Goal: Information Seeking & Learning: Understand process/instructions

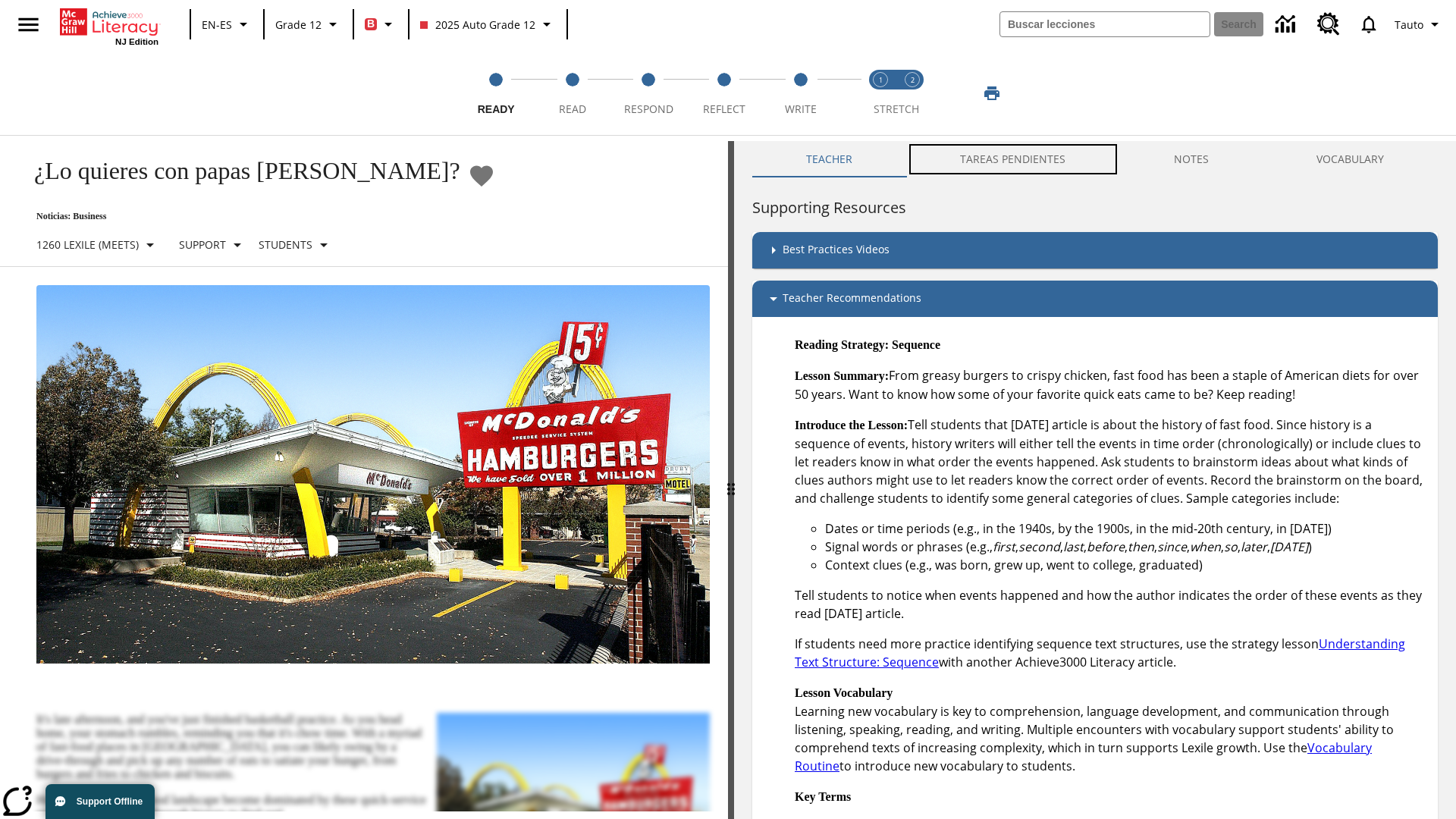
click at [1005, 159] on button "TAREAS PENDIENTES" at bounding box center [1013, 159] width 213 height 36
click at [1014, 159] on button "TAREAS PENDIENTES" at bounding box center [1013, 159] width 213 height 36
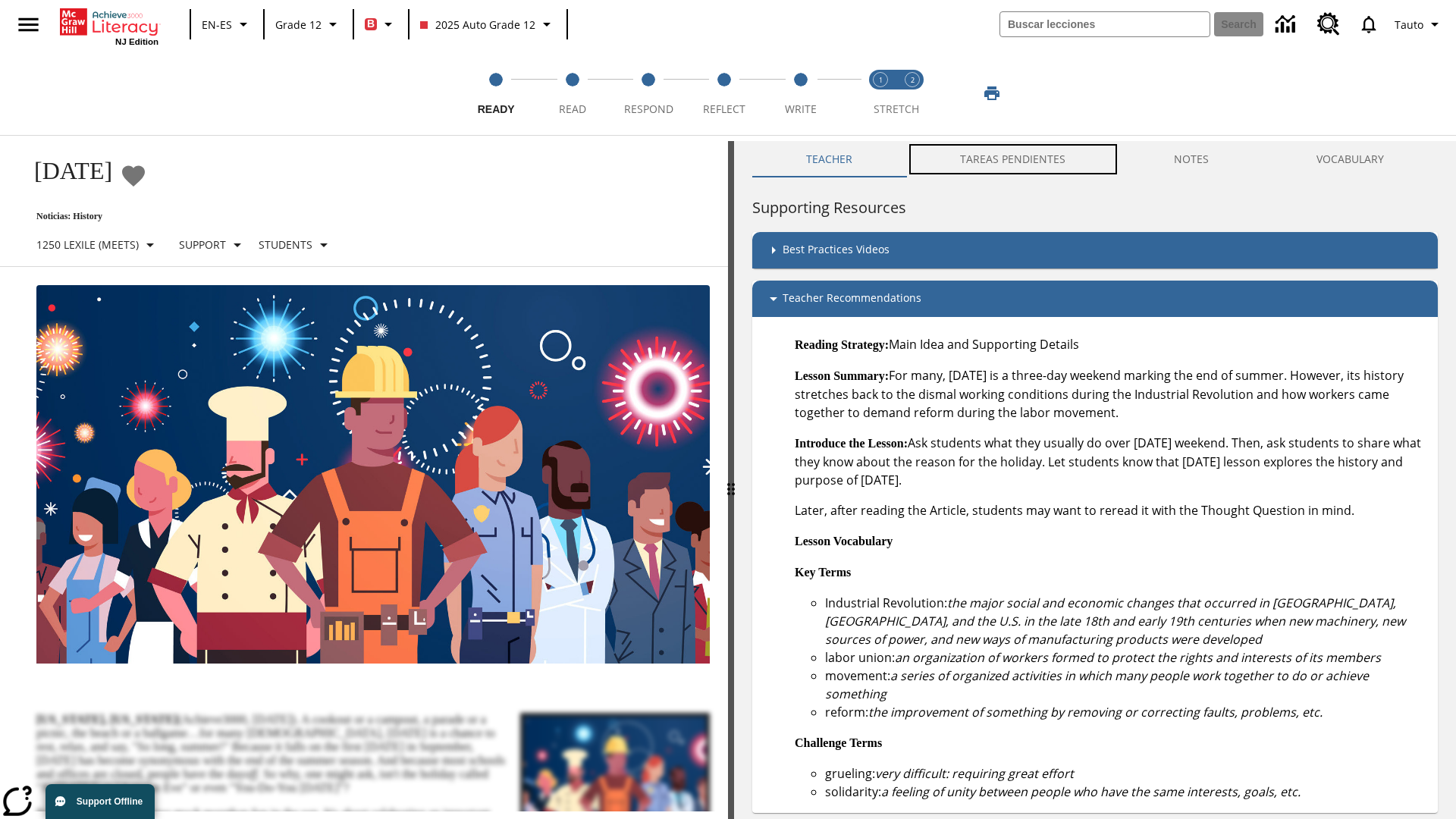
click at [1014, 159] on button "TAREAS PENDIENTES" at bounding box center [1013, 159] width 213 height 36
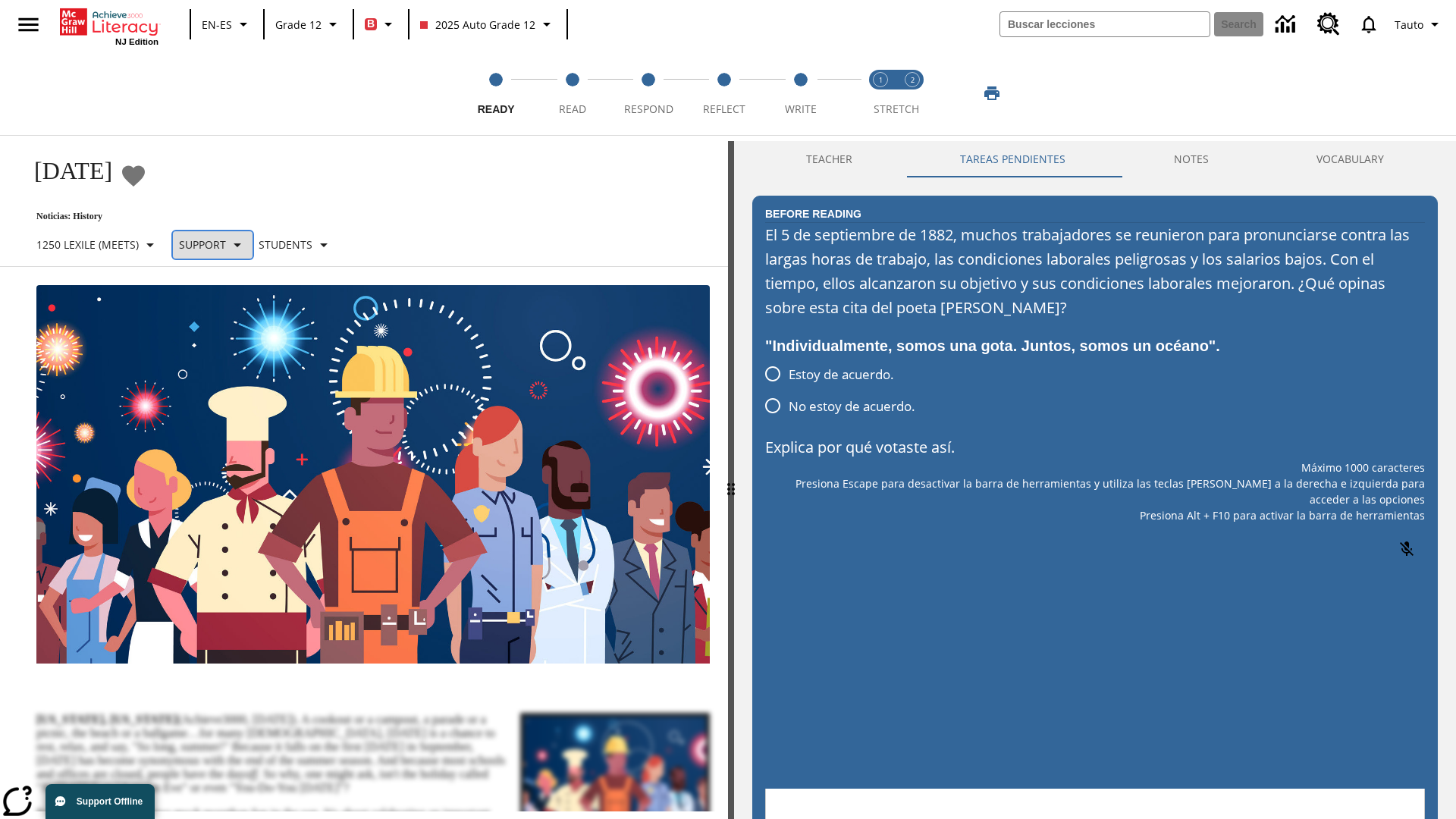
click at [219, 244] on p "Support" at bounding box center [203, 244] width 47 height 16
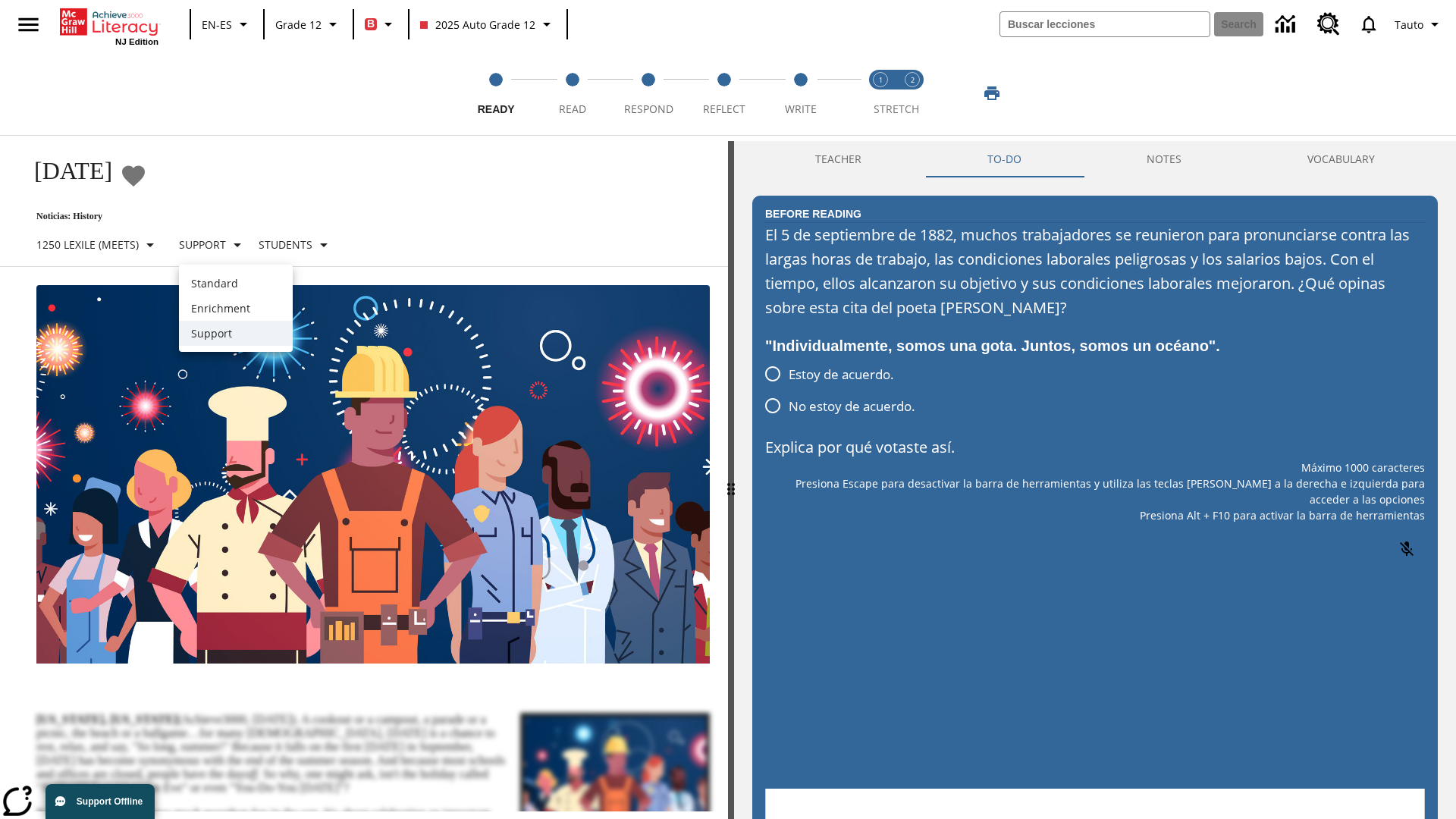
click at [236, 333] on p "Support" at bounding box center [236, 333] width 90 height 16
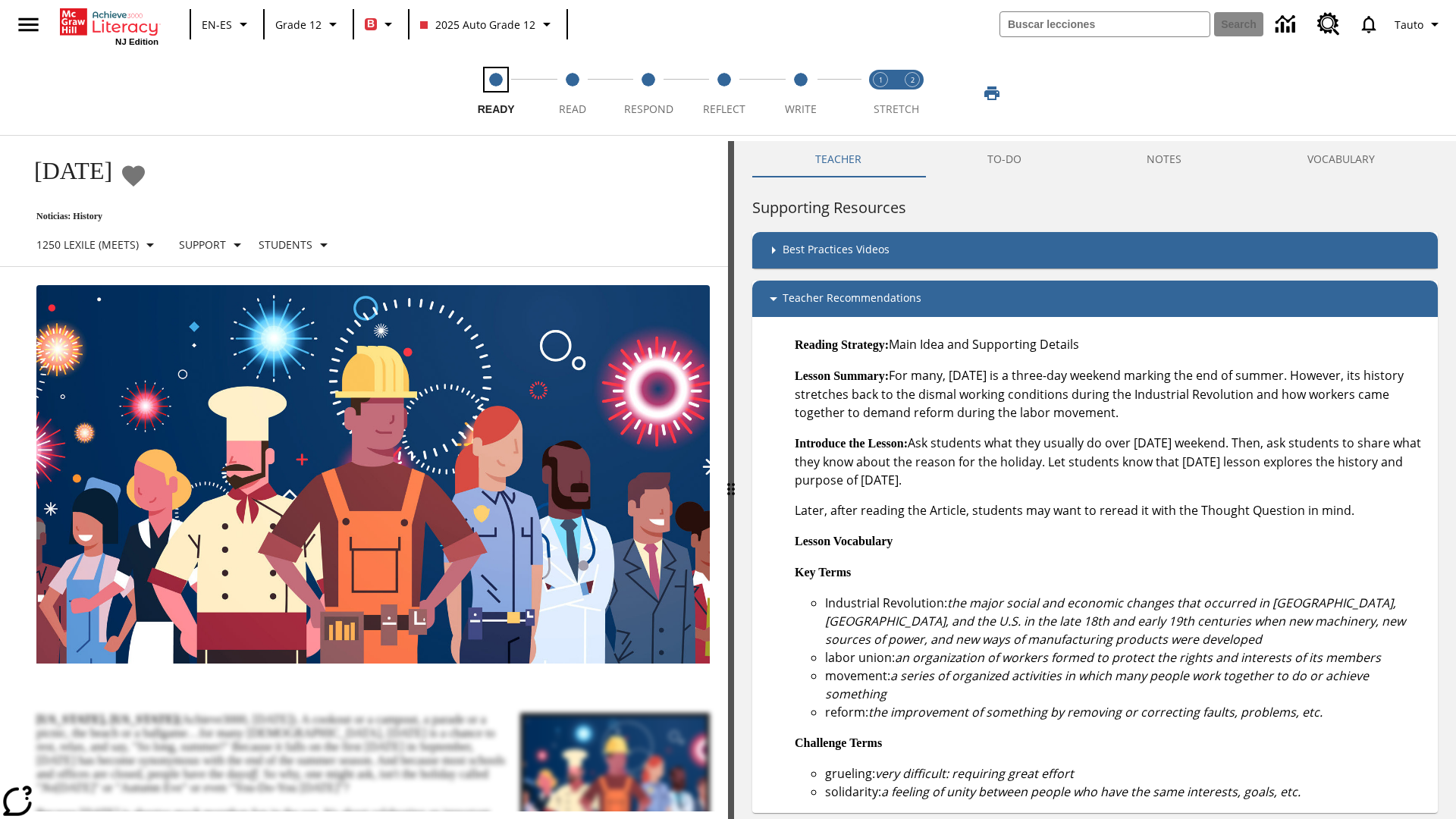
click at [496, 93] on span "Ready" at bounding box center [496, 103] width 37 height 27
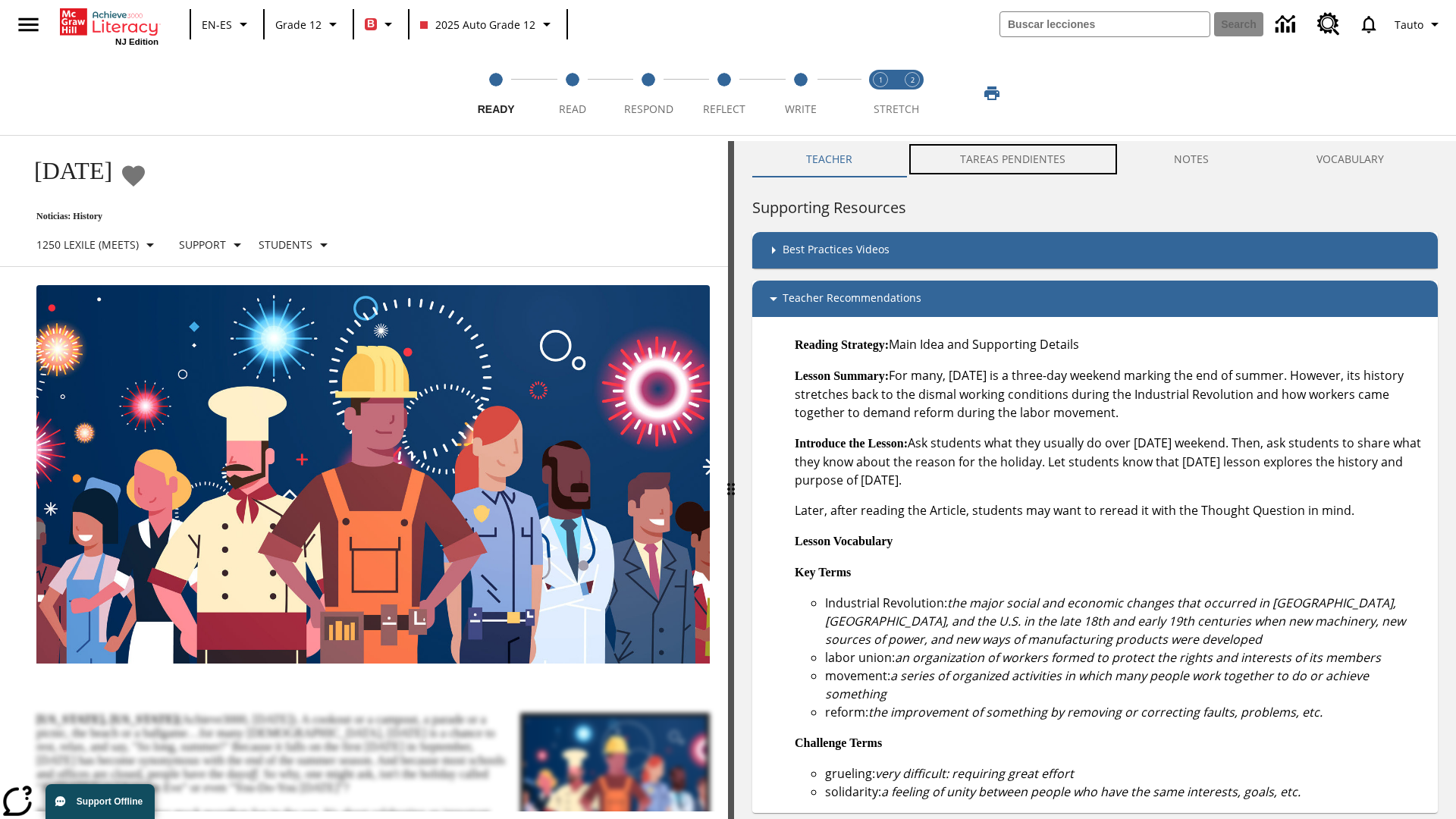
click at [1005, 159] on button "TAREAS PENDIENTES" at bounding box center [1013, 159] width 213 height 36
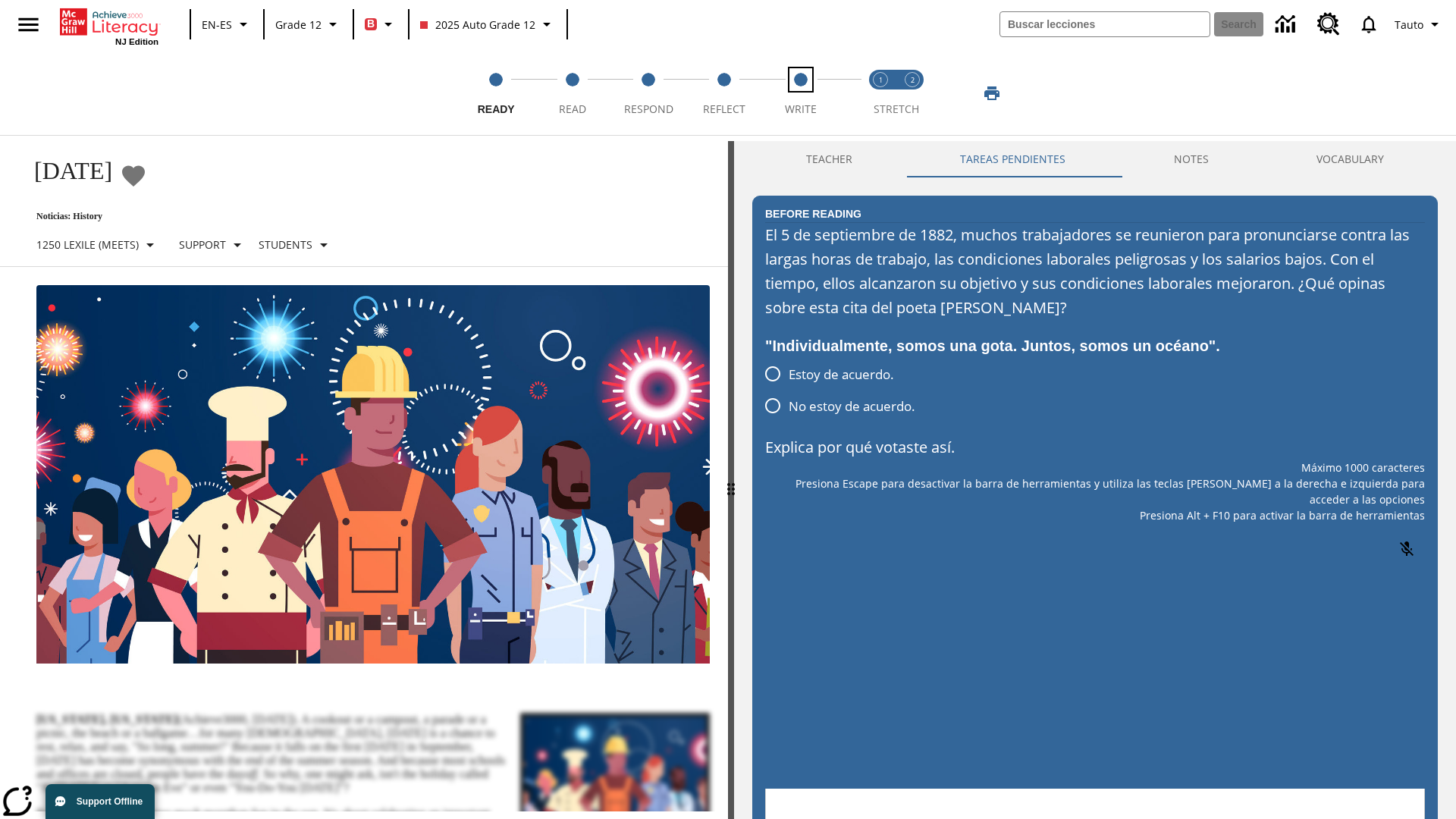
click at [800, 93] on span "Write" at bounding box center [801, 103] width 32 height 27
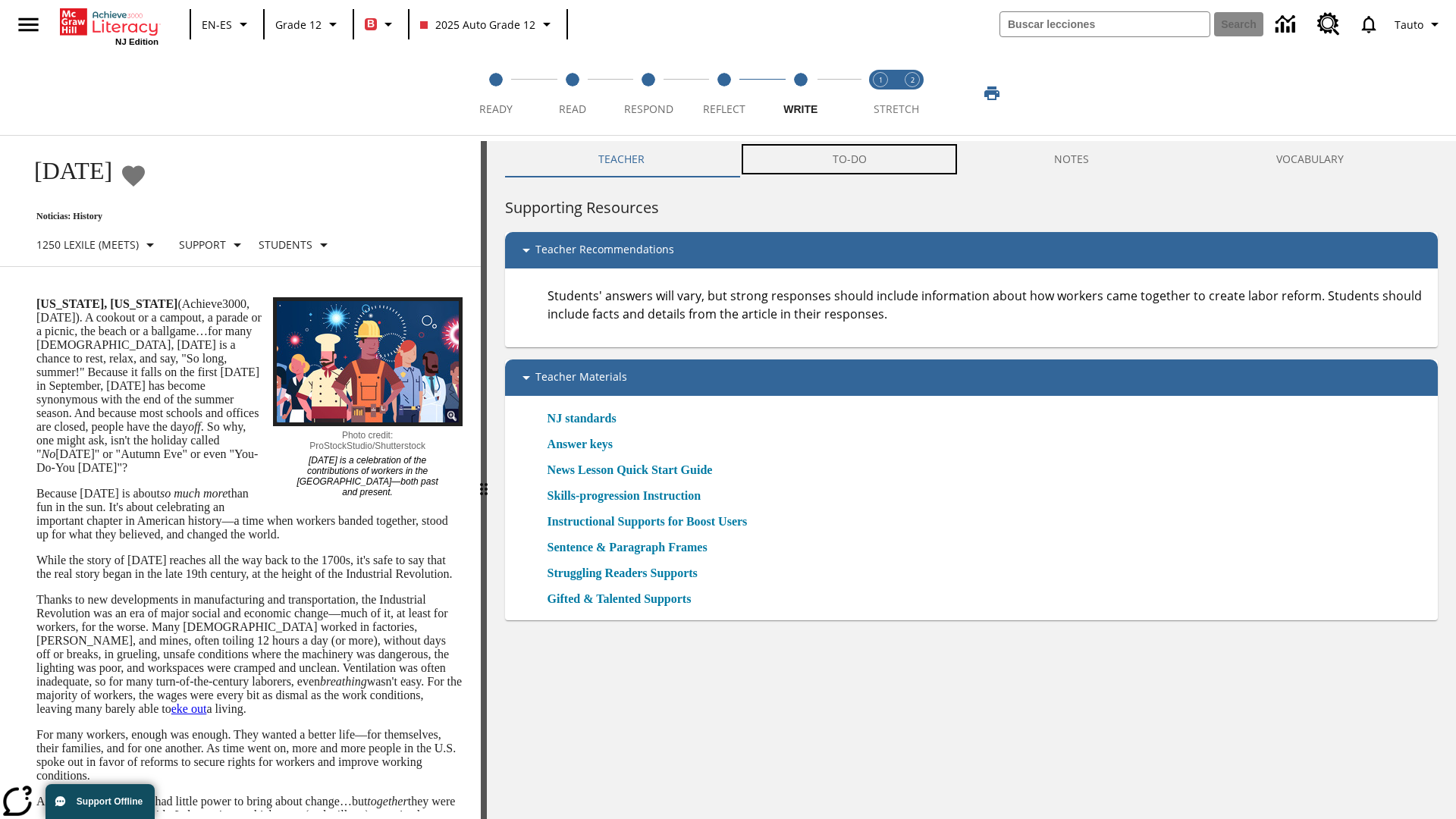
scroll to position [1, 0]
click at [851, 159] on button "TAREAS PENDIENTES" at bounding box center [858, 158] width 276 height 36
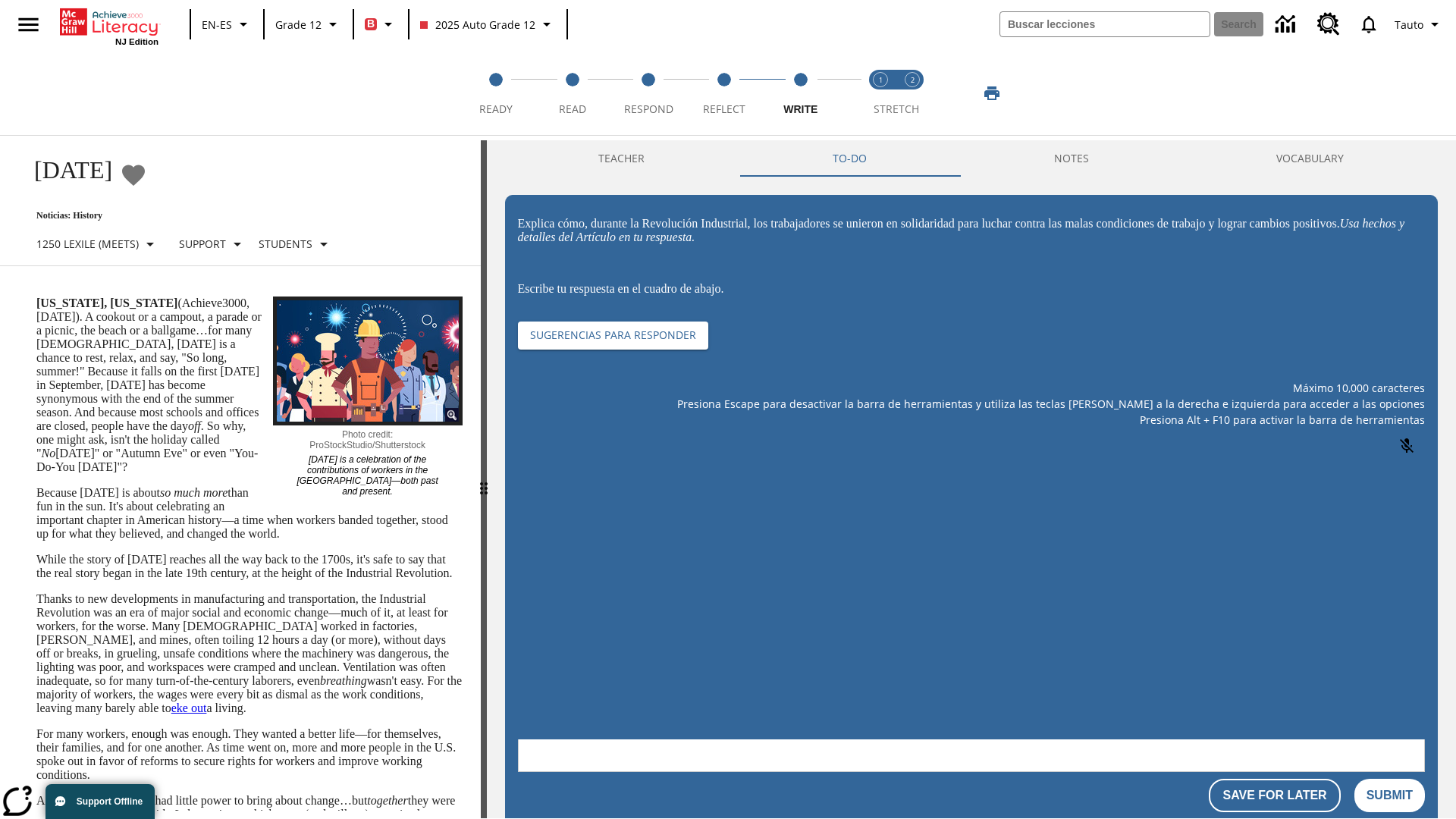
scroll to position [0, 0]
